Goal: Information Seeking & Learning: Learn about a topic

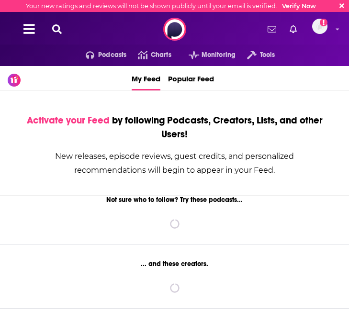
click at [63, 31] on div "Podcasts Charts Monitoring Tools For Business For Podcasters More Email not ver…" at bounding box center [174, 29] width 349 height 34
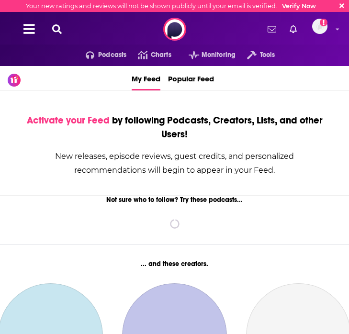
click at [55, 31] on icon at bounding box center [57, 29] width 10 height 10
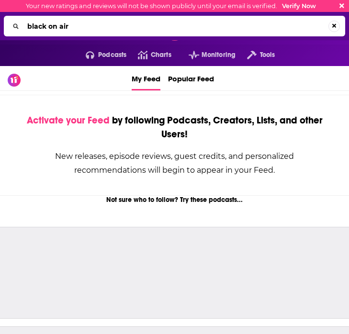
type input "black on air"
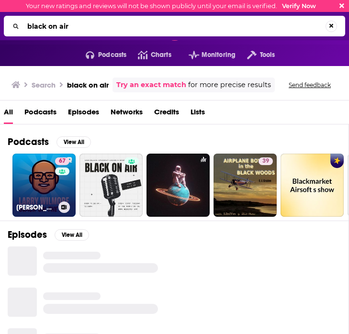
click at [45, 199] on link "67 [PERSON_NAME]: Black on the Air" at bounding box center [43, 185] width 63 height 63
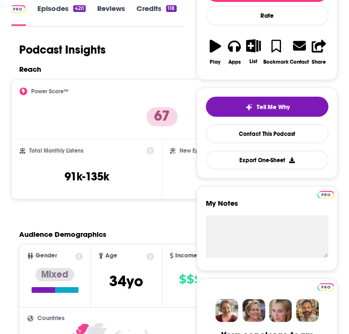
scroll to position [173, 0]
